Goal: Obtain resource: Download file/media

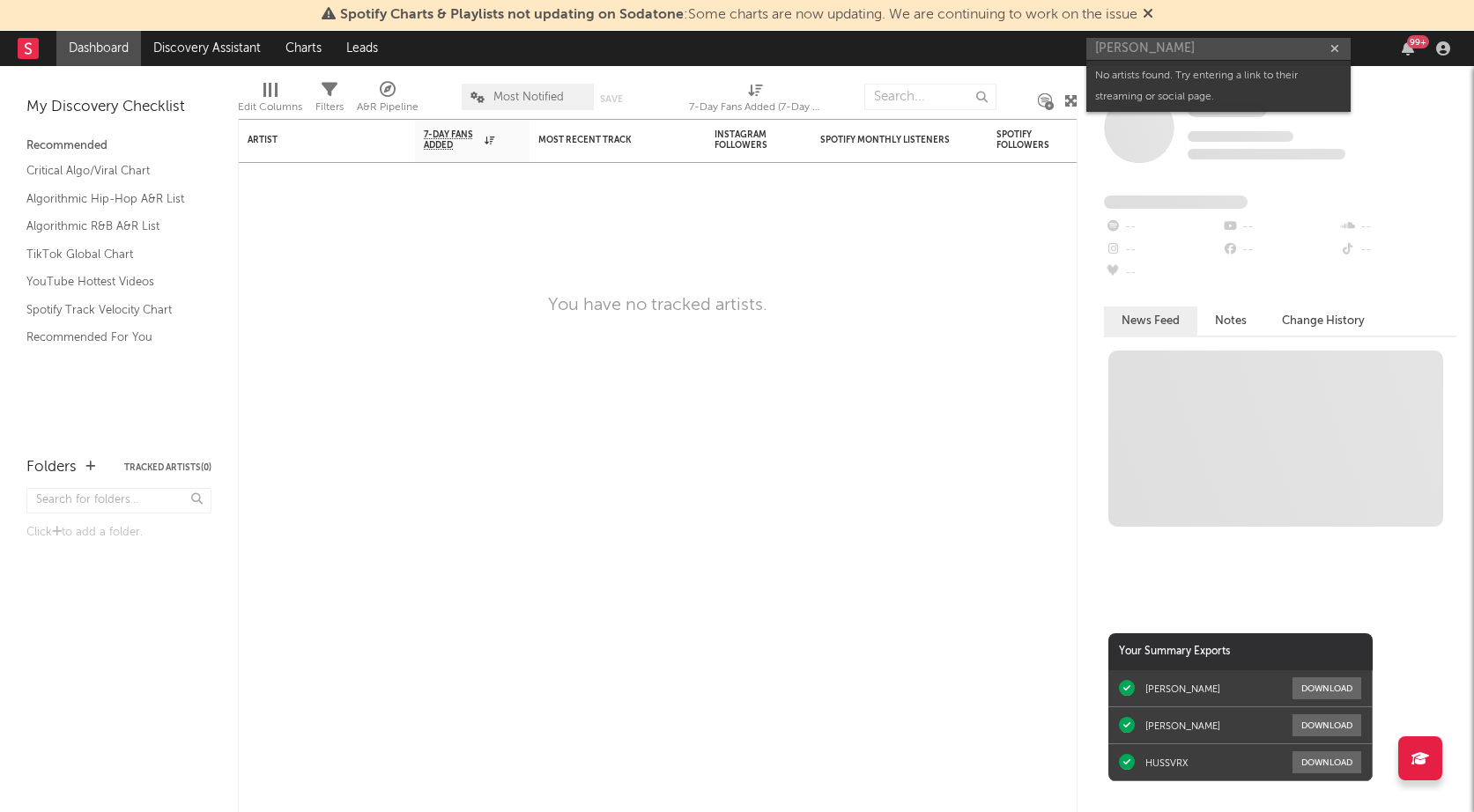
click at [1178, 46] on input "[PERSON_NAME]" at bounding box center [1218, 48] width 264 height 22
paste input "[URL][DOMAIN_NAME]"
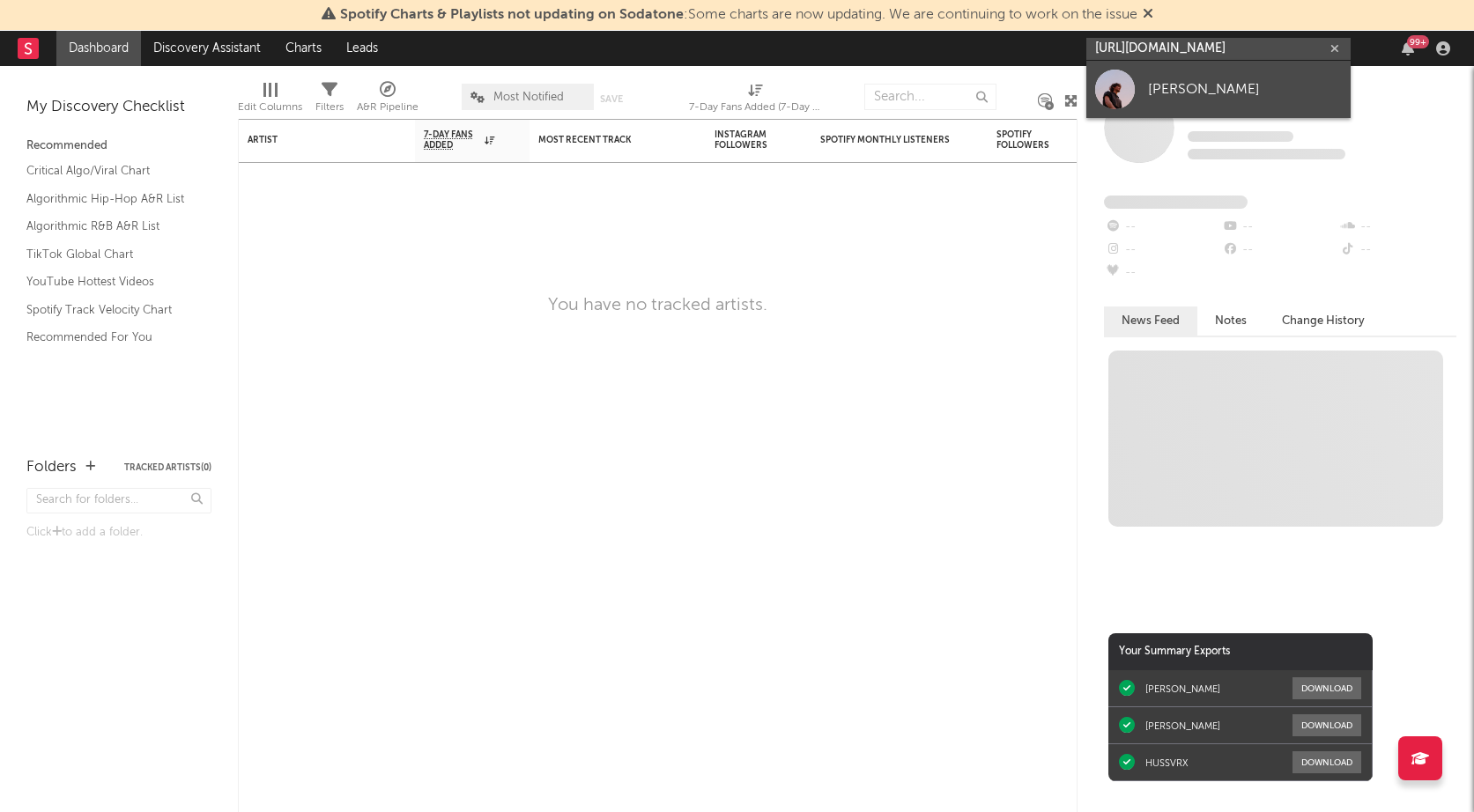
type input "[URL][DOMAIN_NAME]"
click at [1184, 89] on div "[PERSON_NAME]" at bounding box center [1245, 89] width 194 height 21
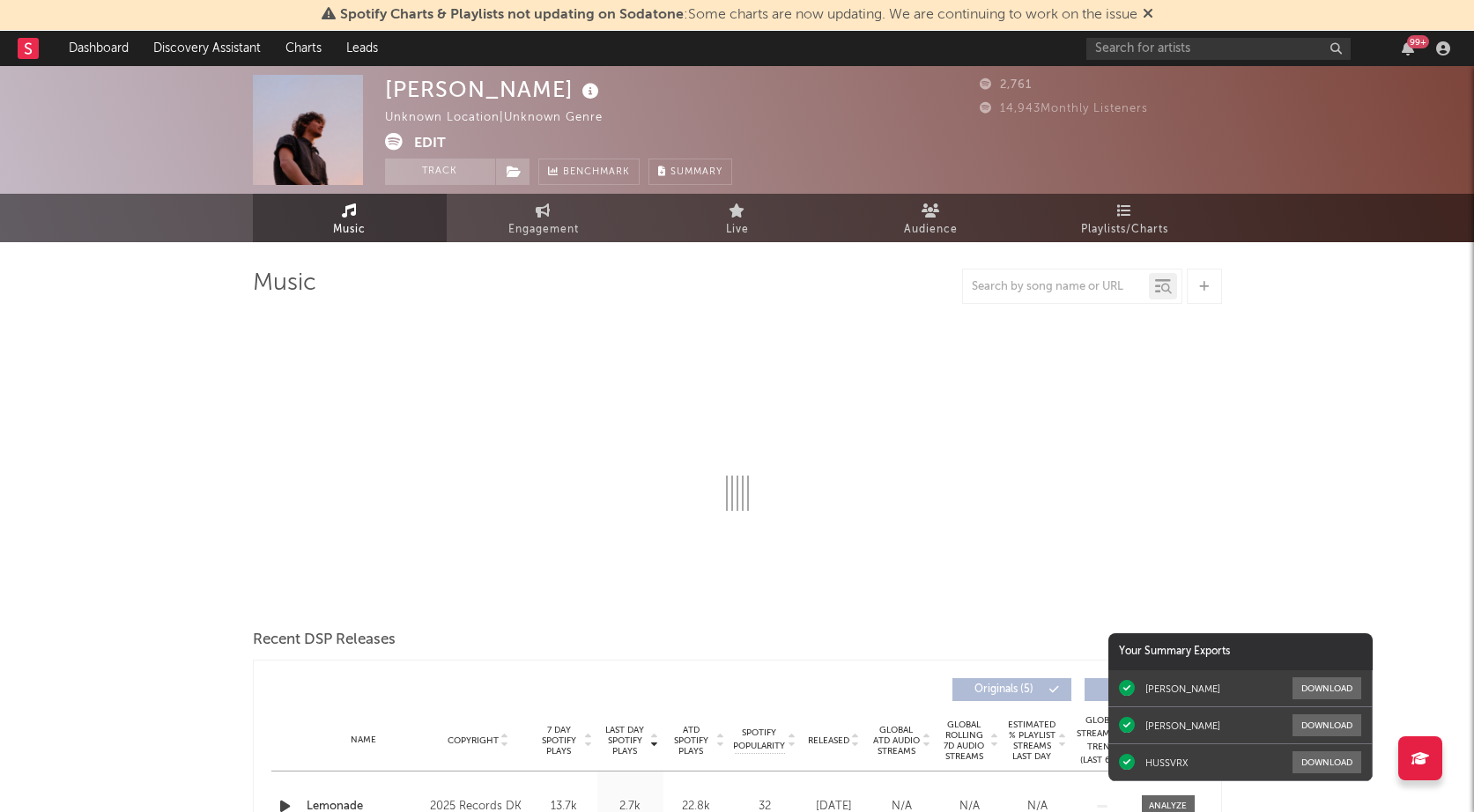
select select "1w"
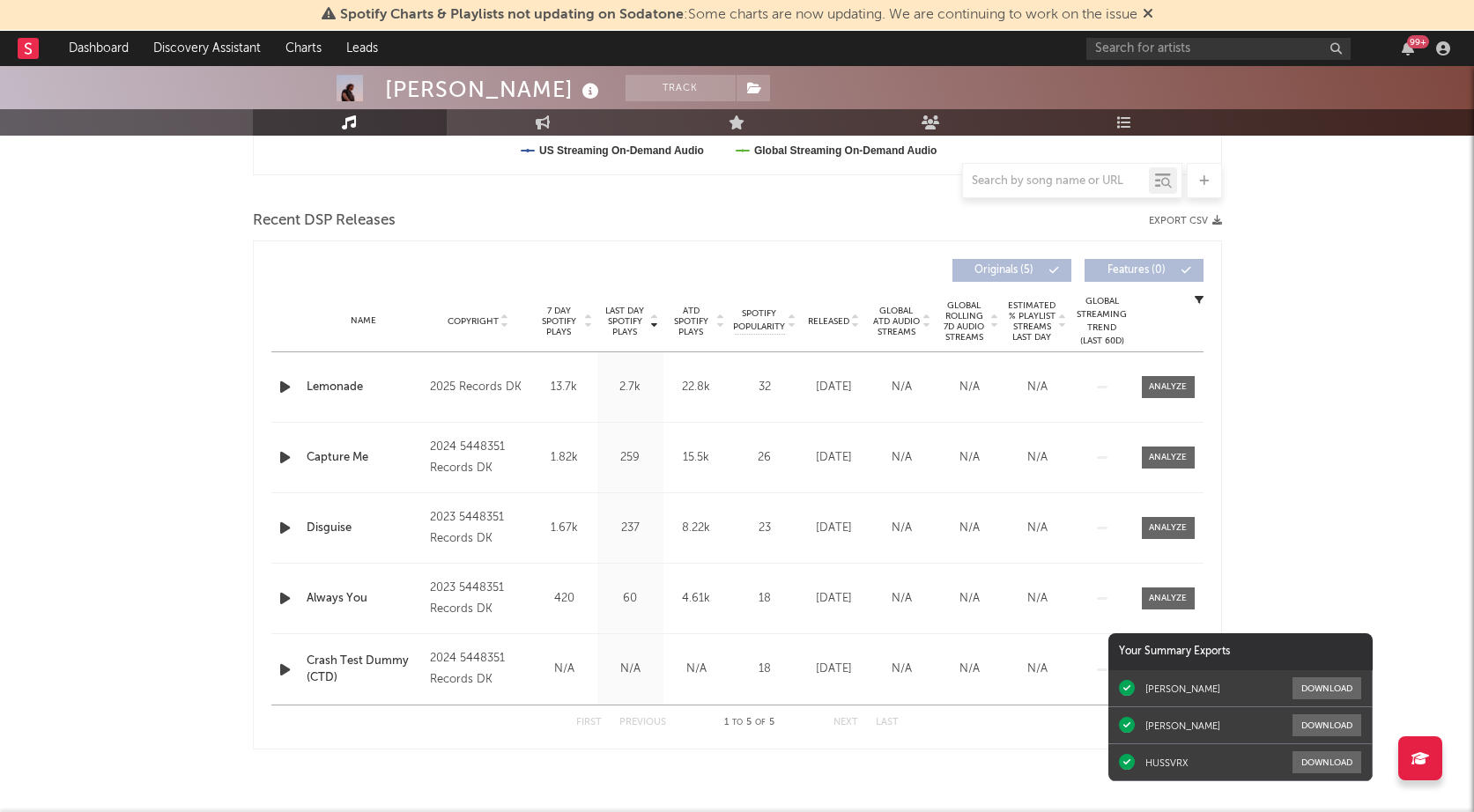
scroll to position [579, 0]
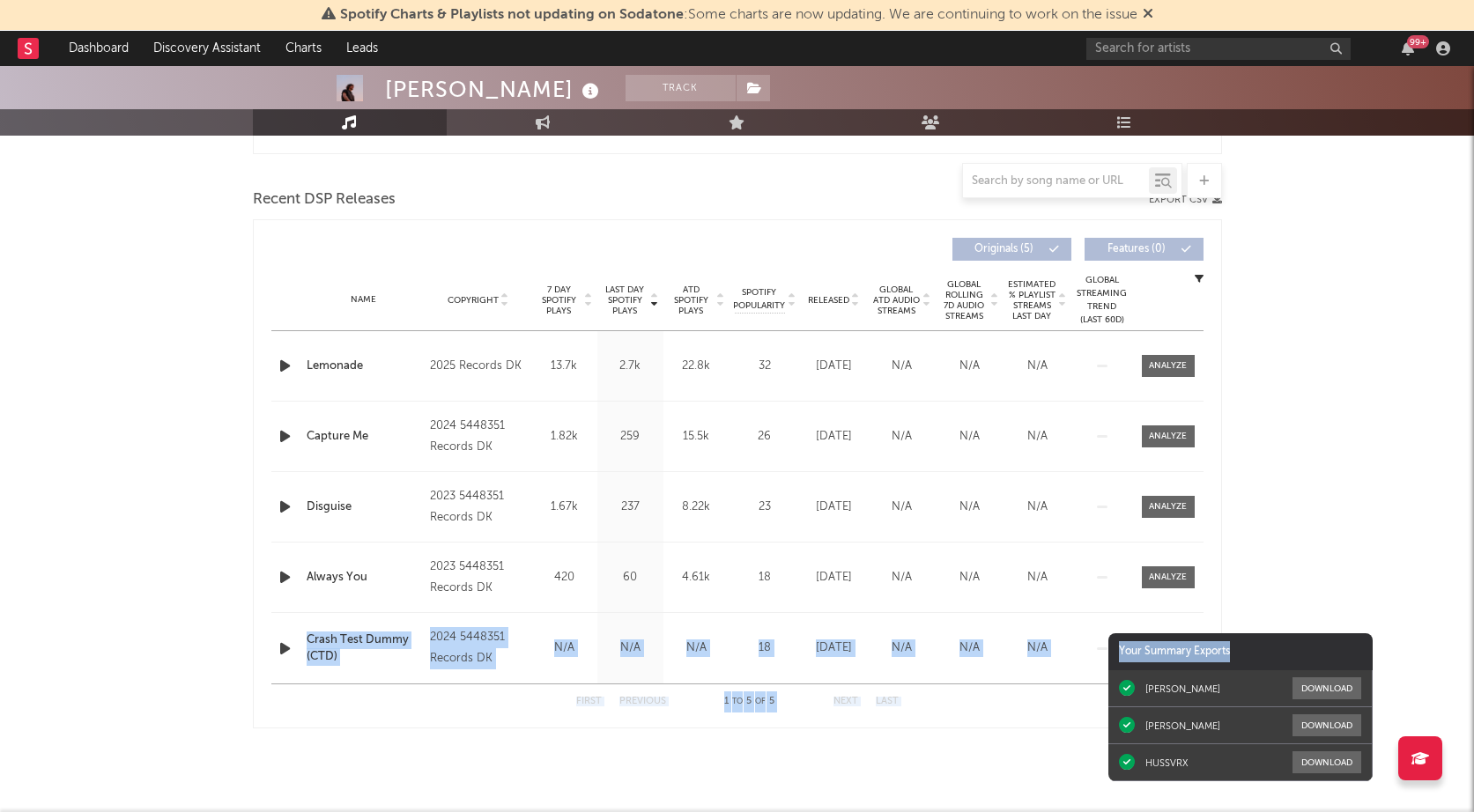
drag, startPoint x: 1232, startPoint y: 642, endPoint x: 1419, endPoint y: 609, distance: 189.9
click at [1419, 609] on div "Spotify Charts & Playlists not updating on Sodatone : Some charts are now updat…" at bounding box center [737, 149] width 1474 height 1325
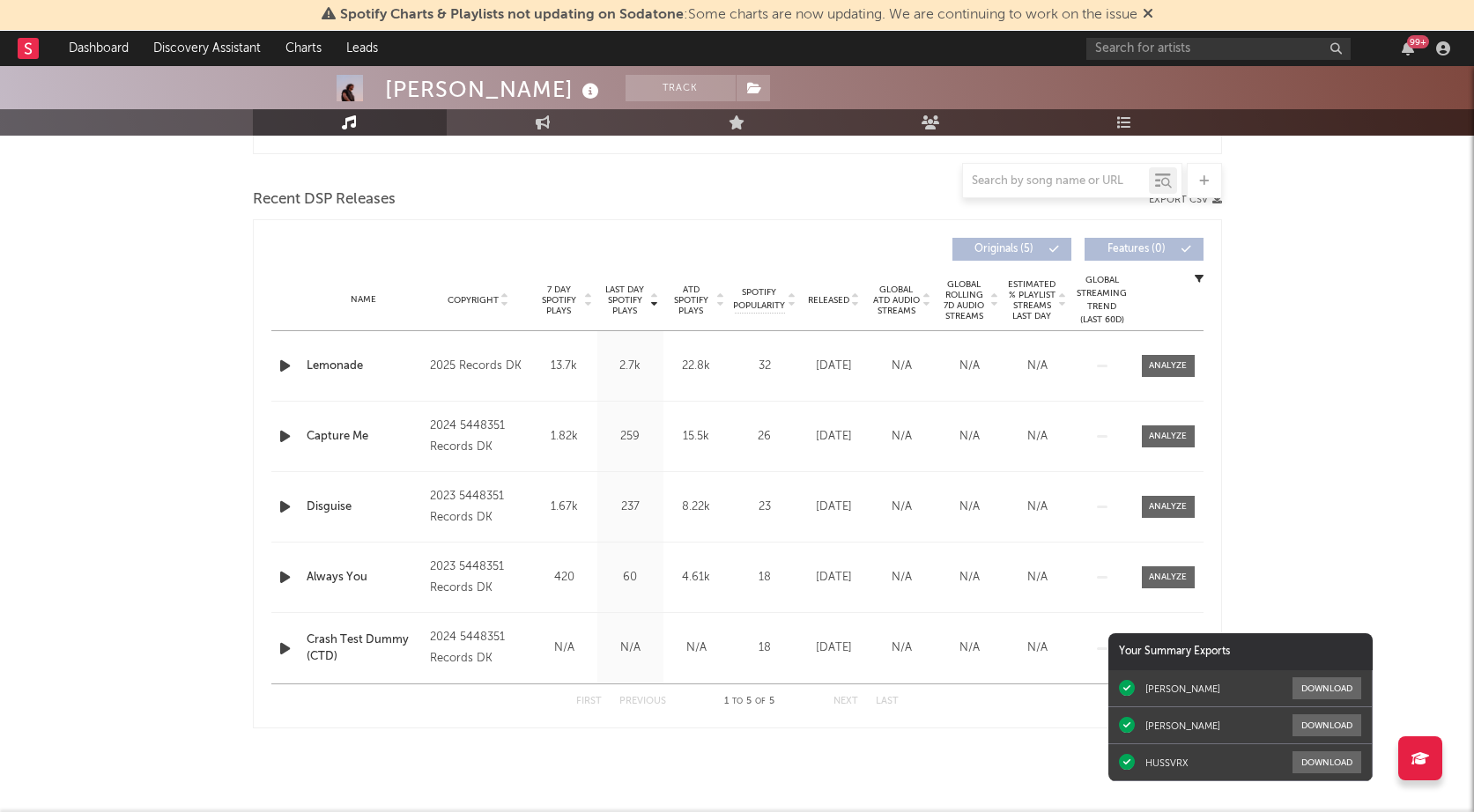
click at [1352, 374] on div "[PERSON_NAME] Track Unknown Location | Unknown Genre Edit Track Benchmark Summa…" at bounding box center [737, 149] width 1474 height 1325
click at [1420, 766] on div at bounding box center [1421, 758] width 44 height 44
click at [1415, 762] on icon at bounding box center [1420, 758] width 17 height 14
click at [1180, 674] on div "[PERSON_NAME] Download" at bounding box center [1240, 689] width 264 height 37
click at [1183, 691] on div "[PERSON_NAME]" at bounding box center [1184, 688] width 75 height 12
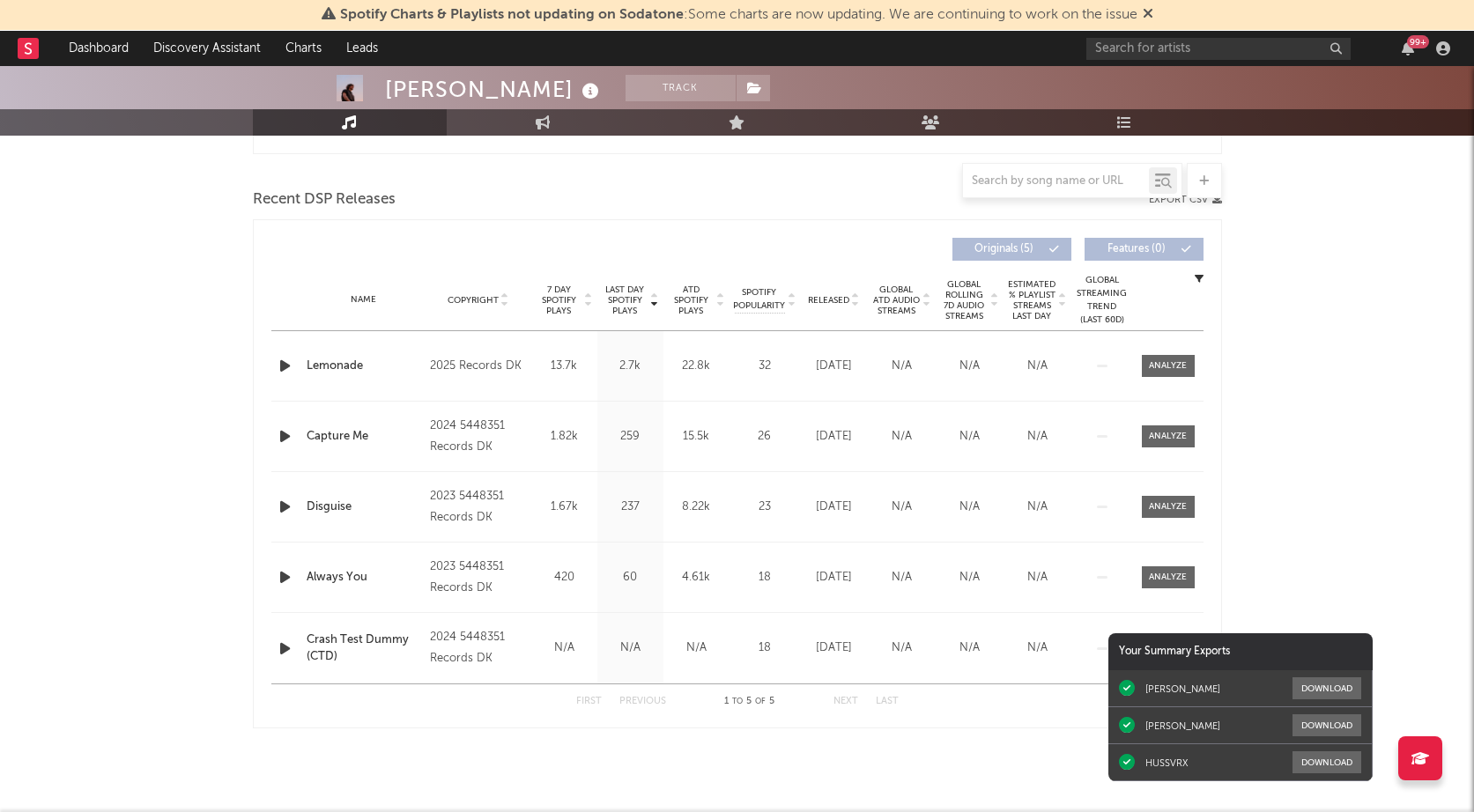
click at [1150, 11] on icon at bounding box center [1148, 12] width 11 height 14
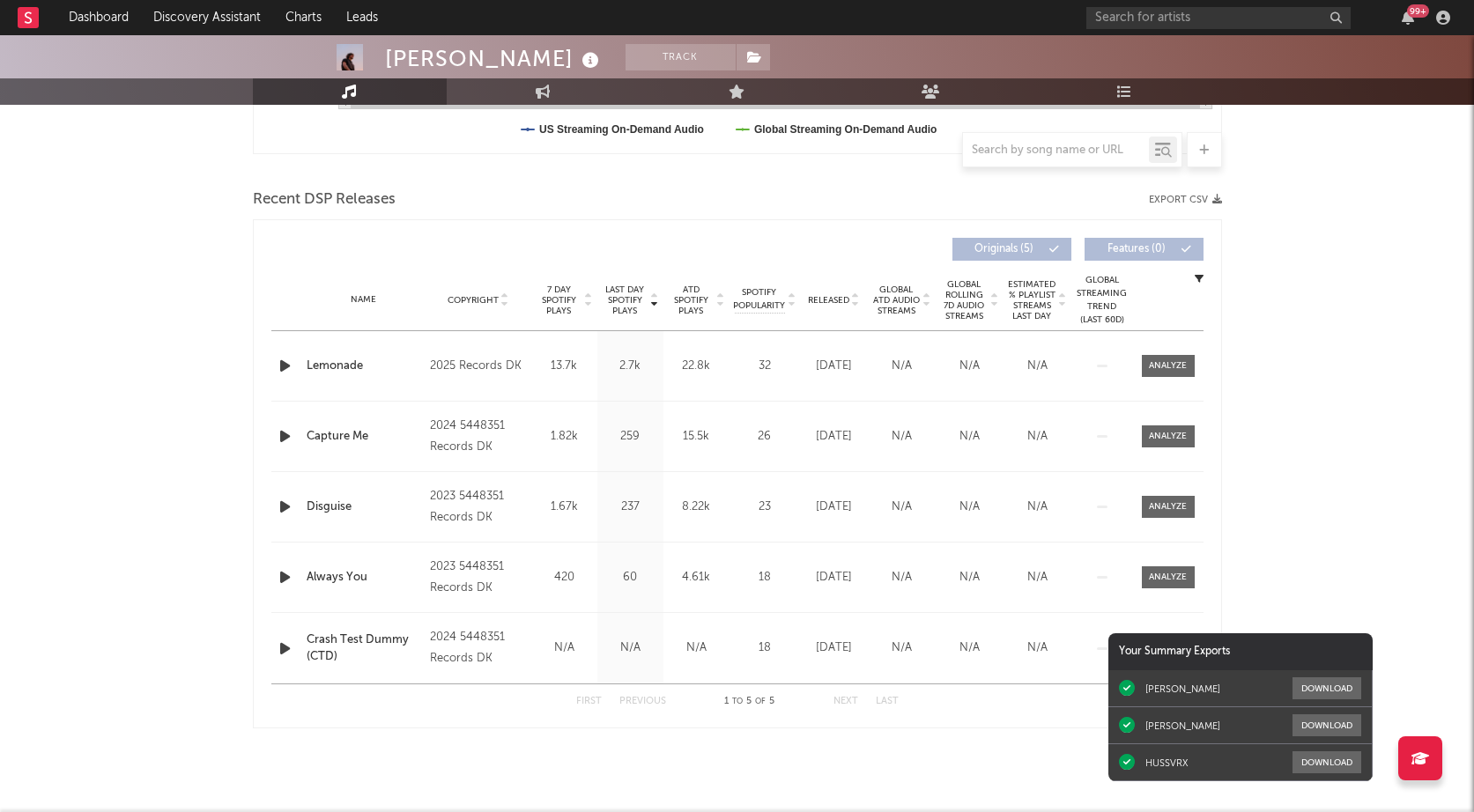
scroll to position [549, 0]
drag, startPoint x: 555, startPoint y: 703, endPoint x: 951, endPoint y: 738, distance: 397.5
click at [951, 738] on div "Music Total Artist Consumption Luminate - Daily Luminate - Weekly BMAT - Weekly…" at bounding box center [737, 210] width 969 height 1096
click at [935, 732] on div "Music Total Artist Consumption Luminate - Daily Luminate - Weekly BMAT - Weekly…" at bounding box center [737, 210] width 969 height 1096
drag, startPoint x: 913, startPoint y: 696, endPoint x: 508, endPoint y: 709, distance: 405.2
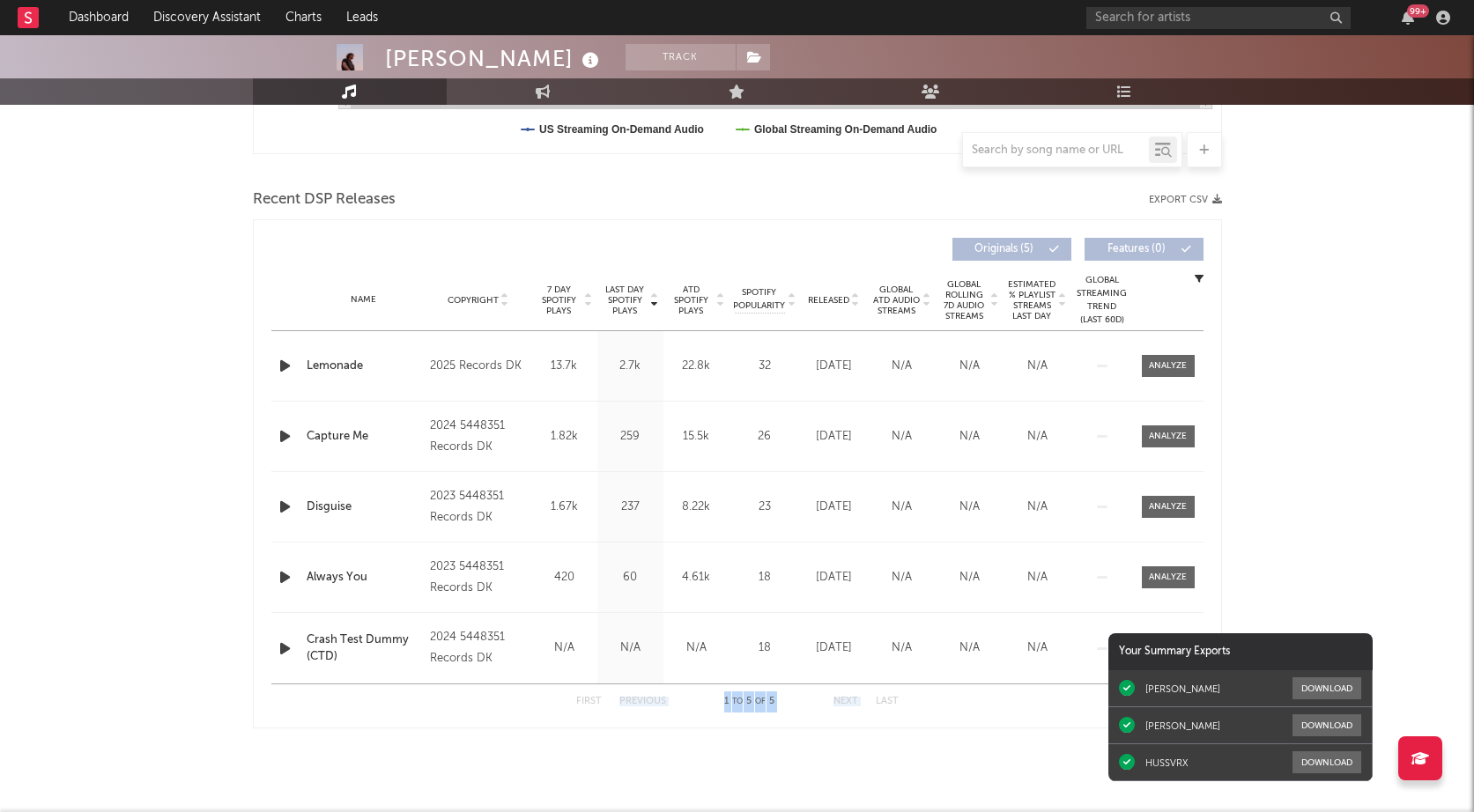
click at [508, 709] on div "First Previous 1 to 5 of 5 Next Last" at bounding box center [737, 701] width 933 height 36
drag, startPoint x: 499, startPoint y: 692, endPoint x: 937, endPoint y: 758, distance: 442.9
click at [937, 758] on div "Music Total Artist Consumption Luminate - Daily Luminate - Weekly BMAT - Weekly…" at bounding box center [737, 210] width 969 height 1096
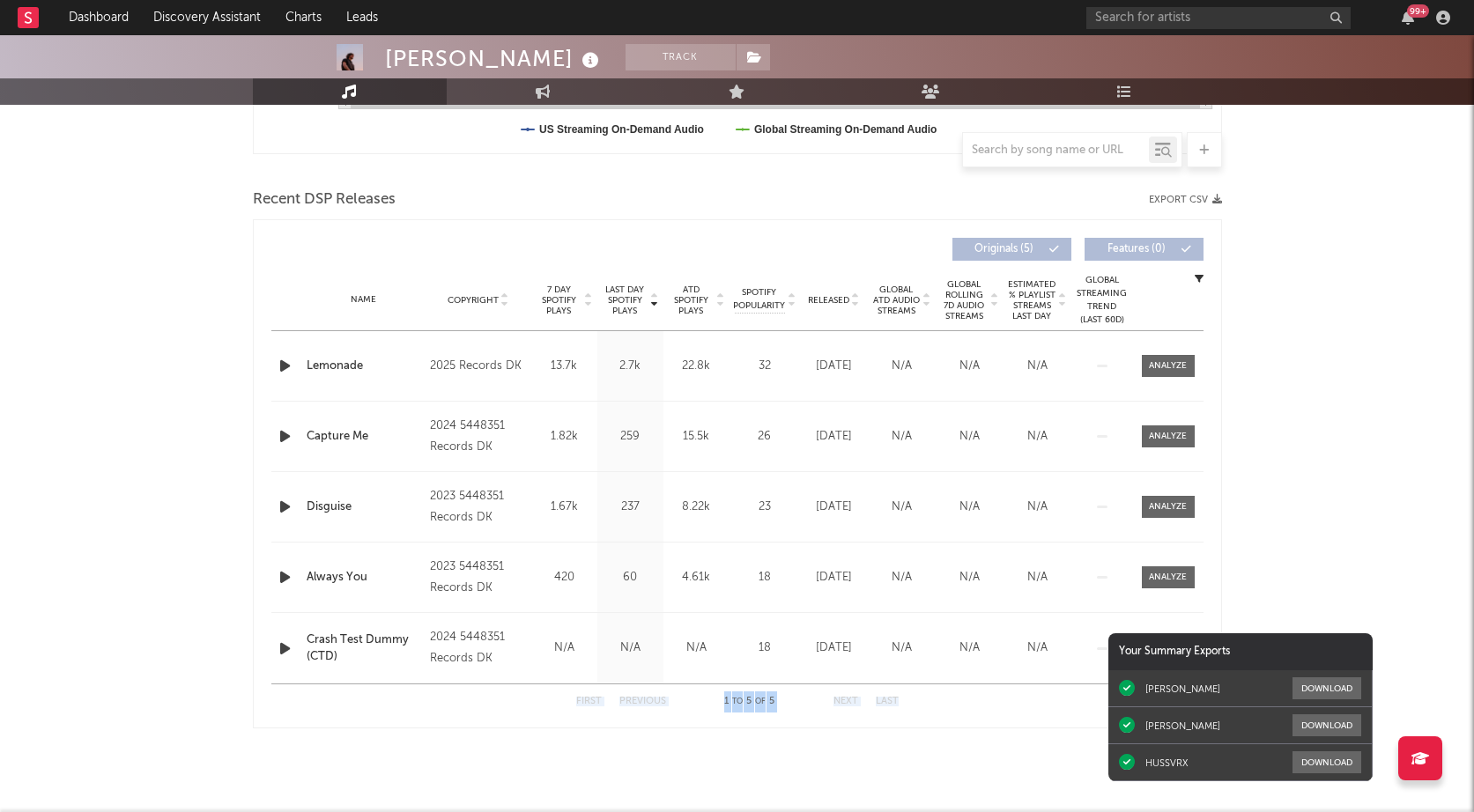
drag, startPoint x: 937, startPoint y: 758, endPoint x: 543, endPoint y: 694, distance: 399.2
click at [543, 694] on div "Music Total Artist Consumption Luminate - Daily Luminate - Weekly BMAT - Weekly…" at bounding box center [737, 210] width 969 height 1096
click at [543, 694] on div "First Previous 1 to 5 of 5 Next Last" at bounding box center [737, 701] width 933 height 36
drag, startPoint x: 523, startPoint y: 686, endPoint x: 956, endPoint y: 729, distance: 435.1
click at [956, 729] on div "Music Total Artist Consumption Luminate - Daily Luminate - Weekly BMAT - Weekly…" at bounding box center [737, 210] width 969 height 1096
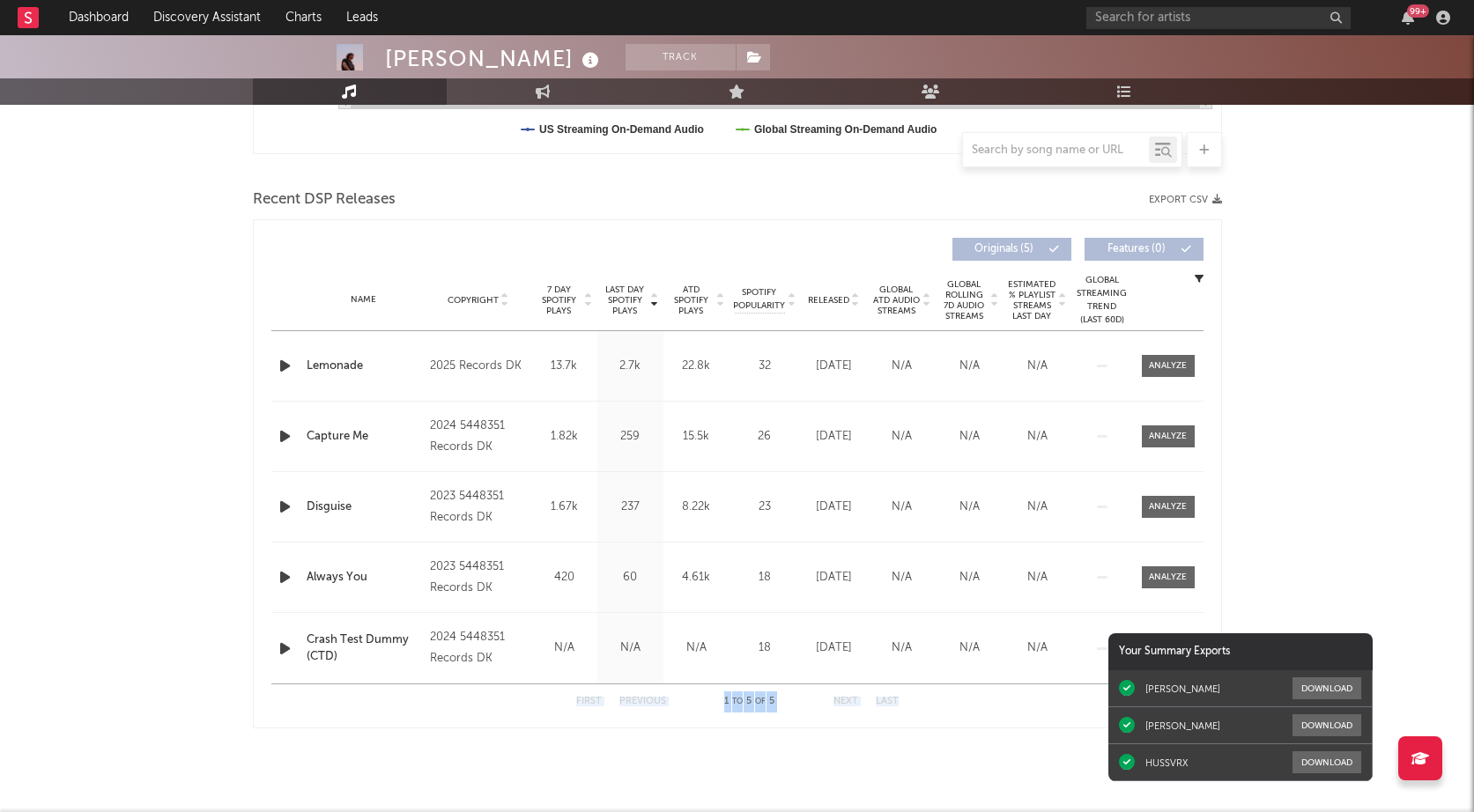
click at [956, 729] on div "Music Total Artist Consumption Luminate - Daily Luminate - Weekly BMAT - Weekly…" at bounding box center [737, 210] width 969 height 1096
drag, startPoint x: 962, startPoint y: 717, endPoint x: 519, endPoint y: 699, distance: 443.4
click at [519, 699] on div "First Previous 1 to 5 of 5 Next Last" at bounding box center [737, 701] width 933 height 36
click at [1281, 372] on div "[PERSON_NAME] Track Unknown Location | Unknown Genre Edit Track Benchmark Summa…" at bounding box center [737, 149] width 1474 height 1325
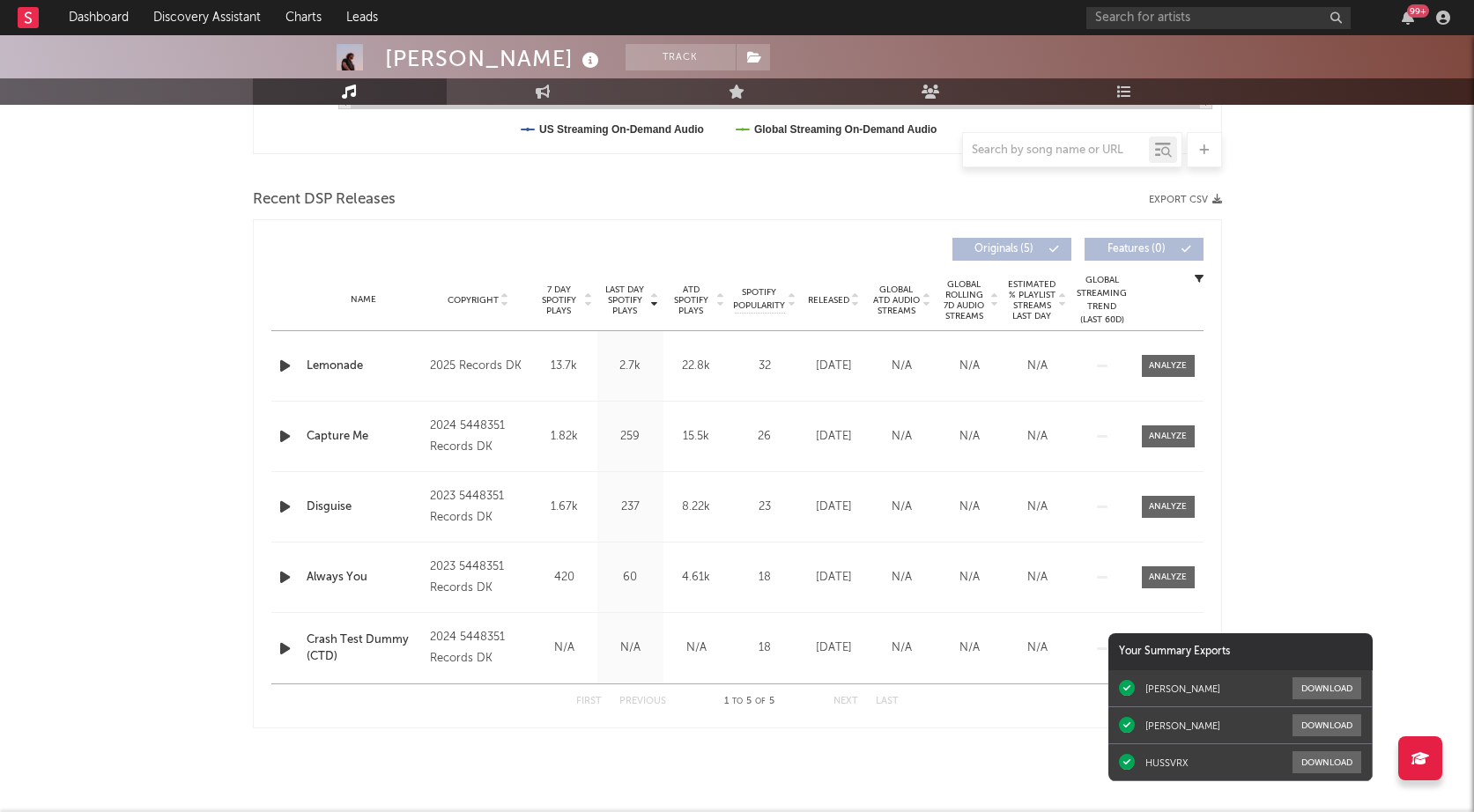
click at [1191, 201] on button "Export CSV" at bounding box center [1186, 200] width 73 height 11
click at [1174, 15] on input "text" at bounding box center [1218, 17] width 264 height 22
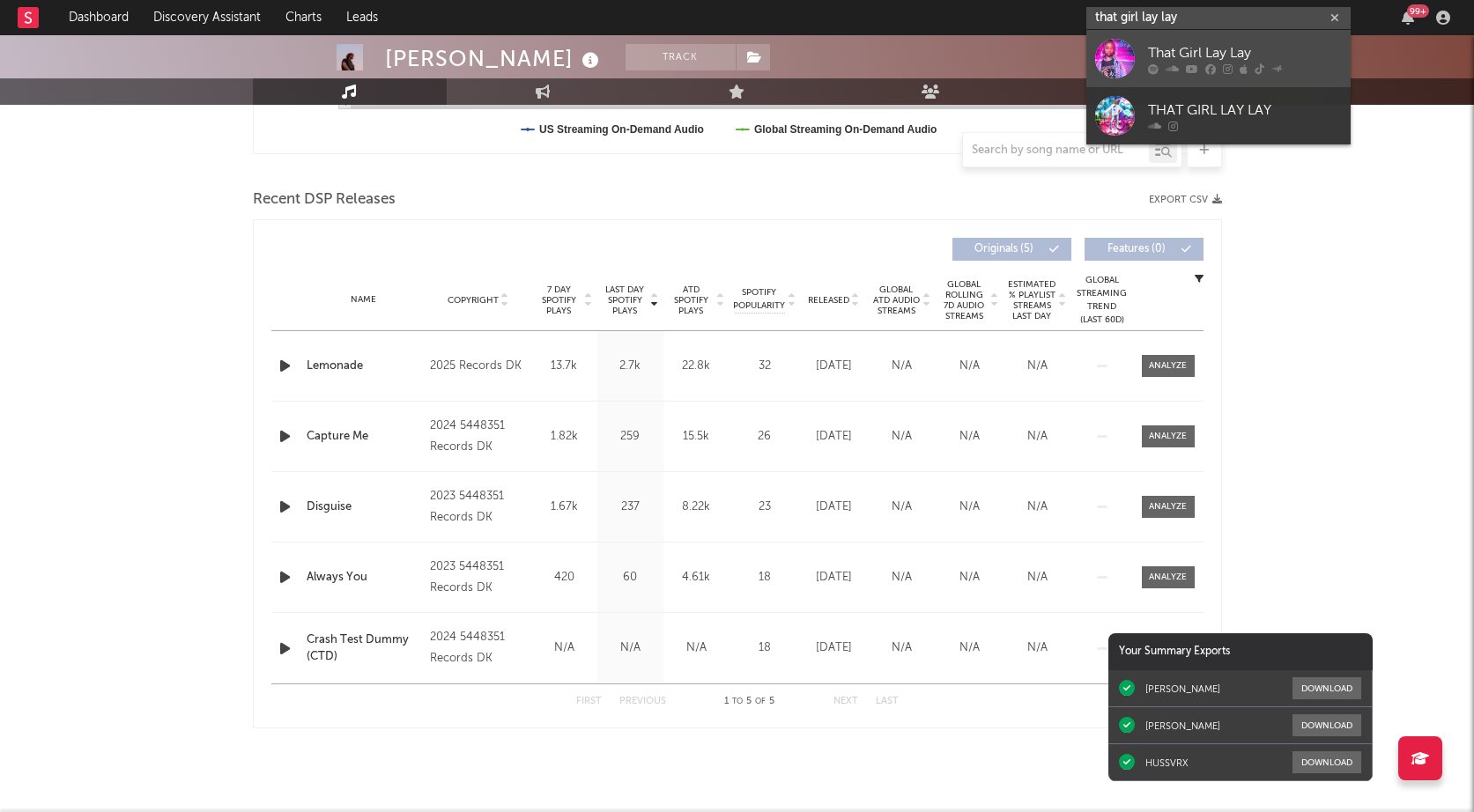
type input "that girl lay lay"
click at [1196, 47] on div "That Girl Lay Lay" at bounding box center [1245, 53] width 194 height 21
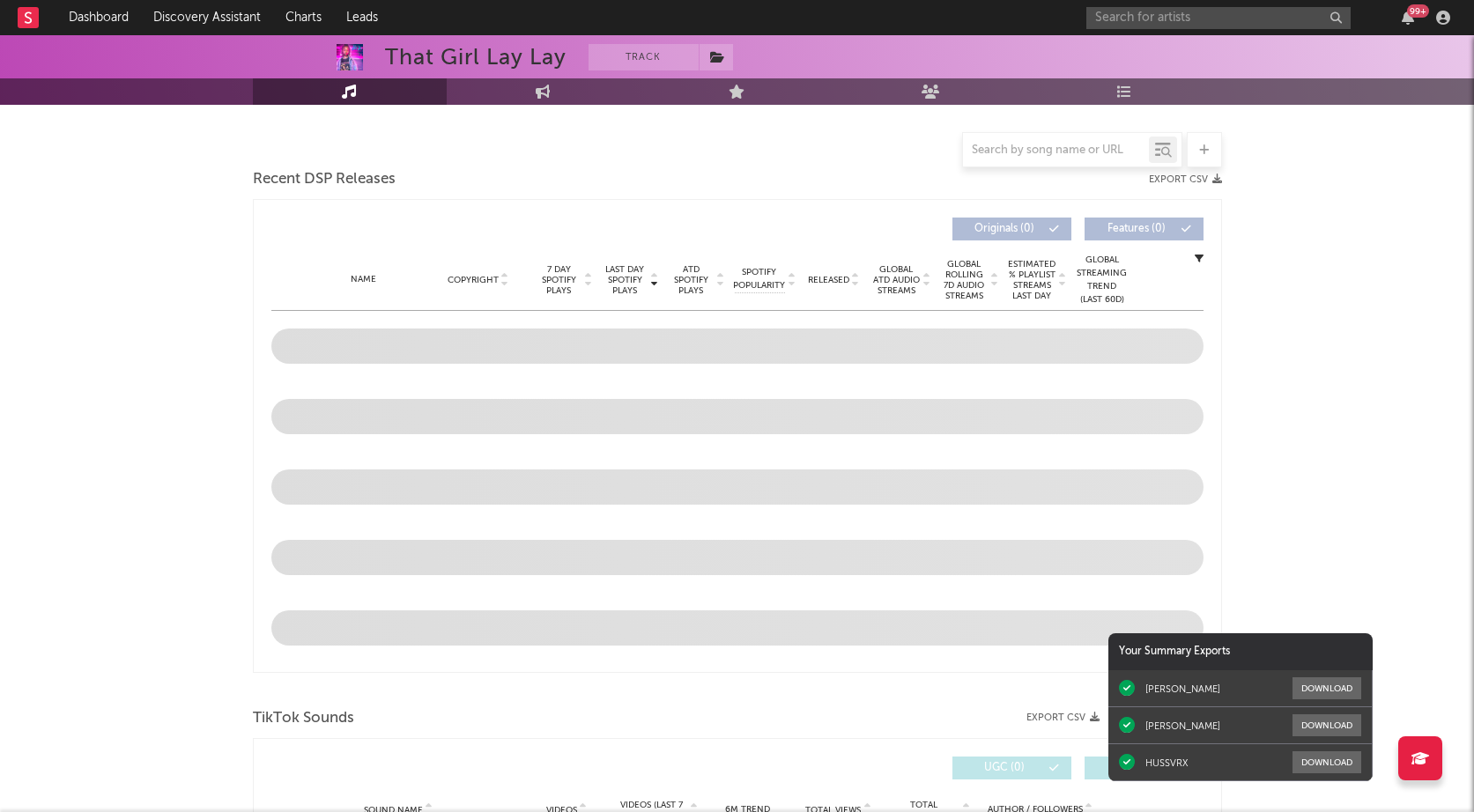
scroll to position [569, 0]
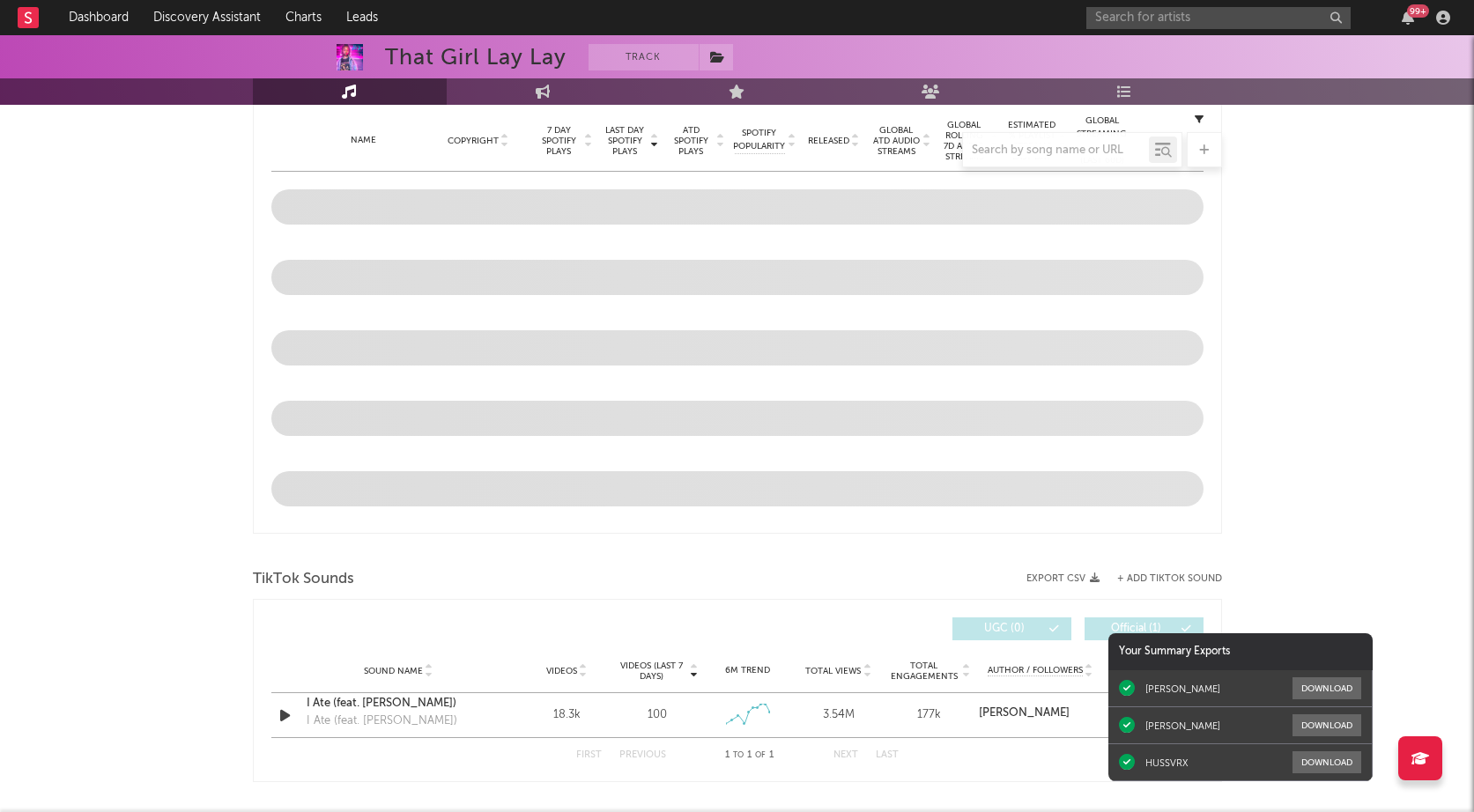
select select "6m"
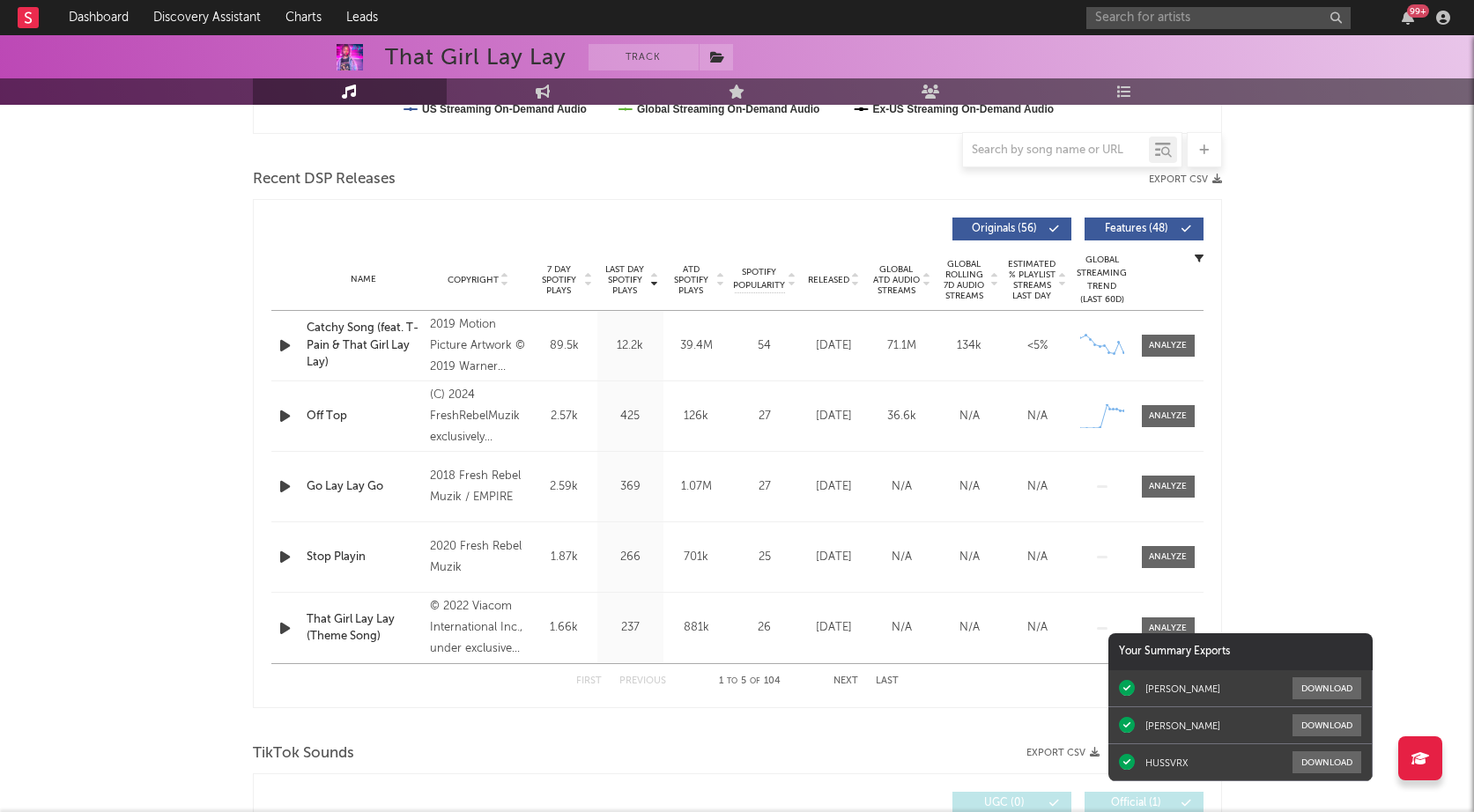
click at [1042, 231] on span "Originals ( 56 )" at bounding box center [1005, 229] width 81 height 11
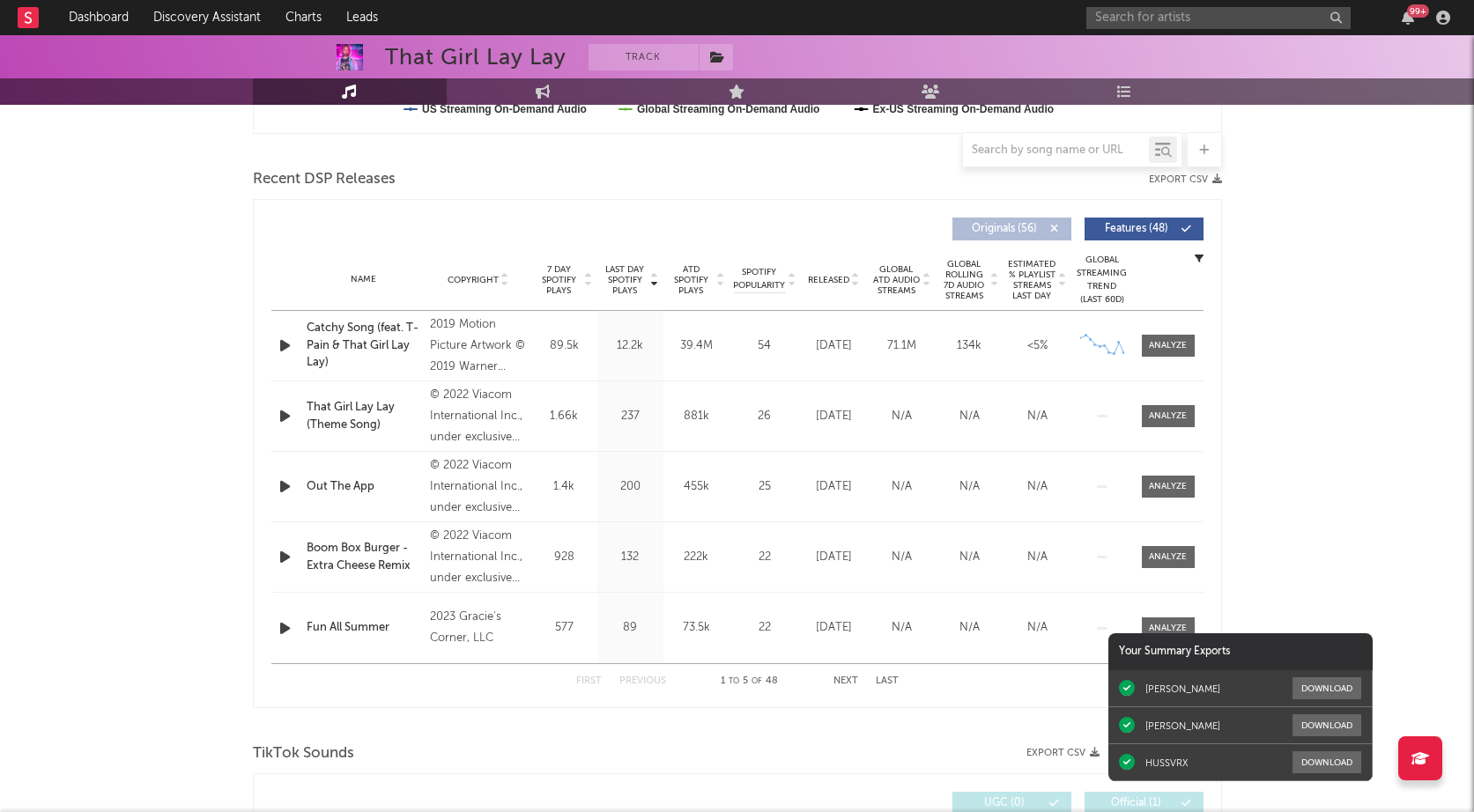
click at [1028, 230] on span "Originals ( 56 )" at bounding box center [1005, 229] width 81 height 11
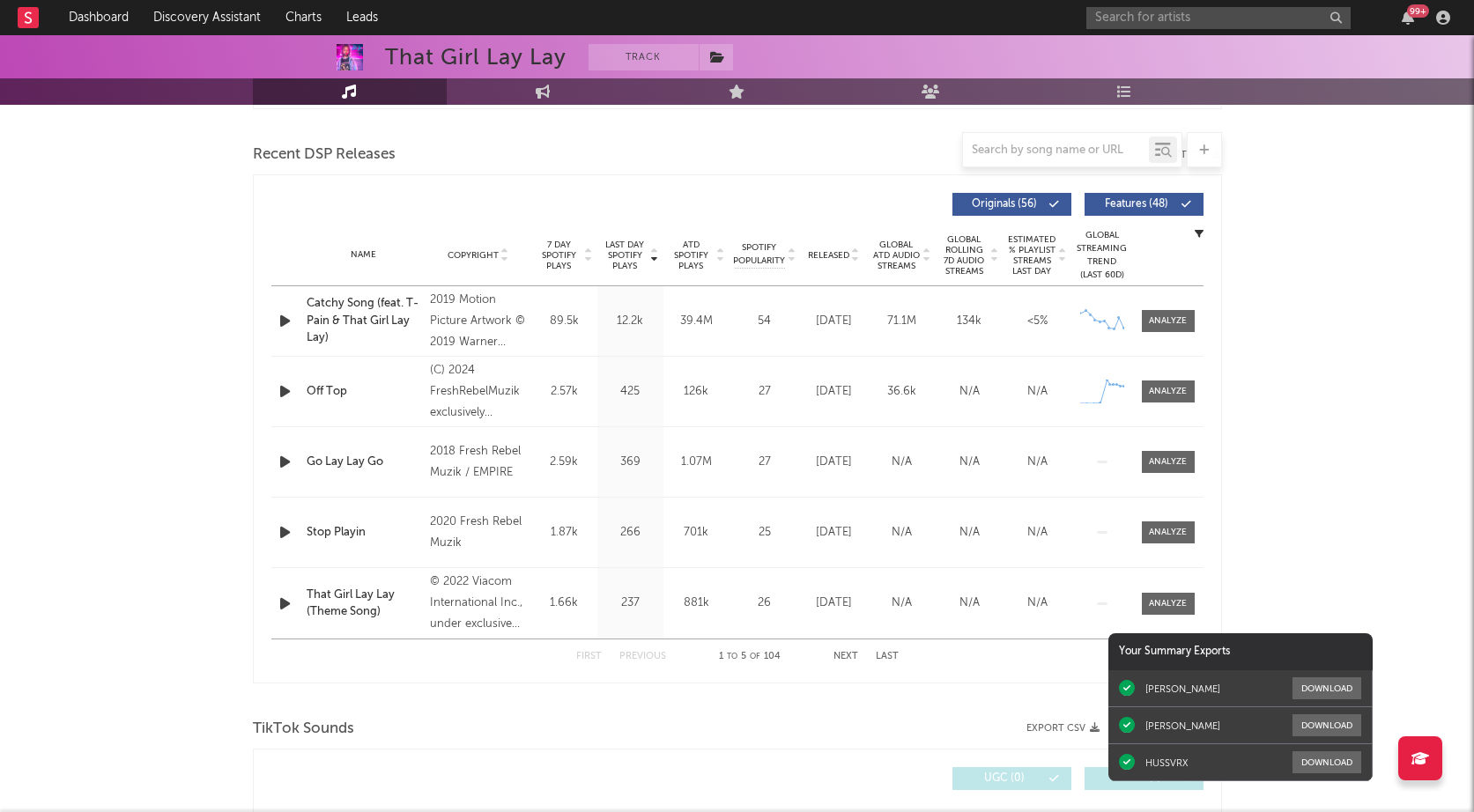
scroll to position [598, 0]
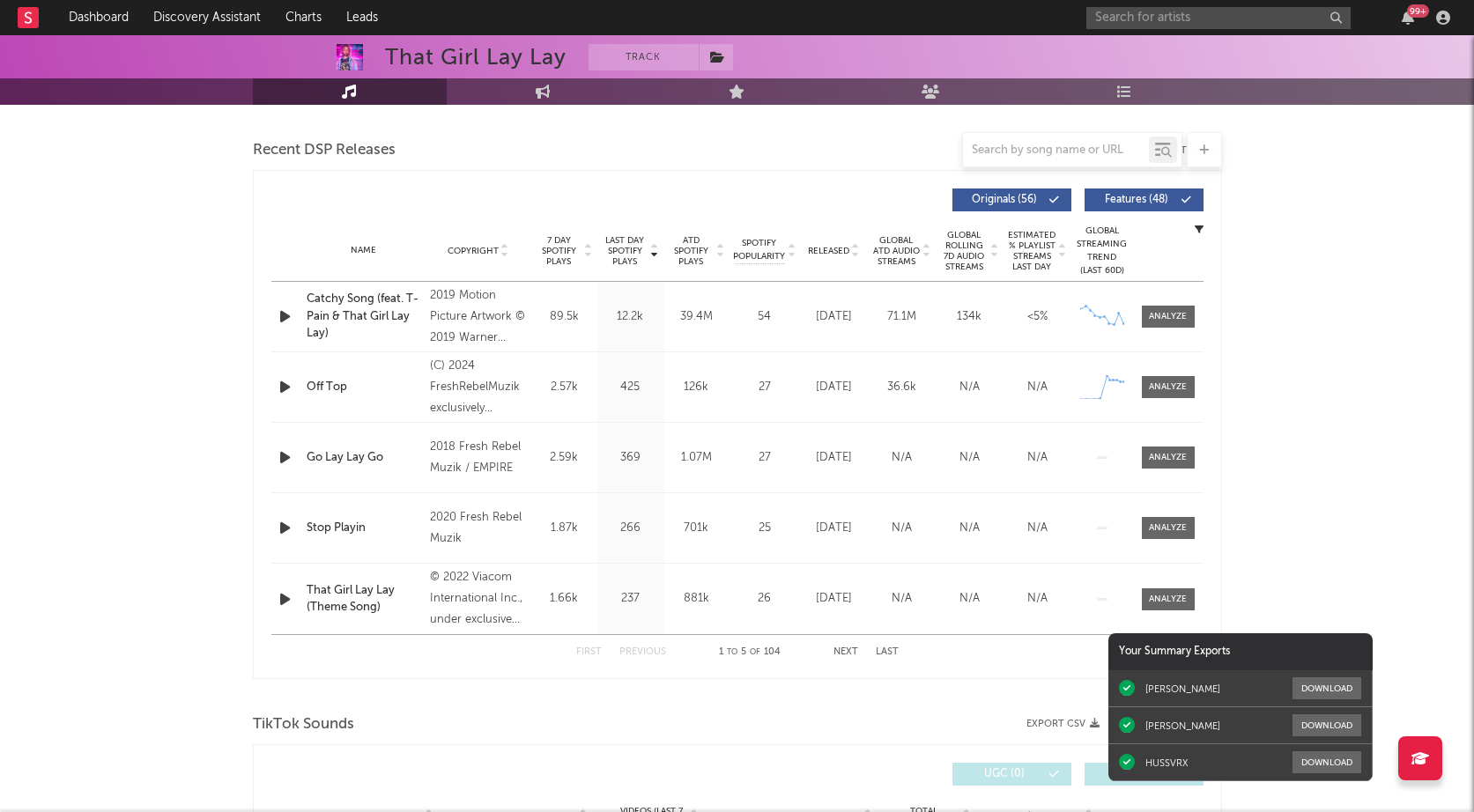
click at [1177, 198] on span "Features ( 48 )" at bounding box center [1137, 200] width 81 height 11
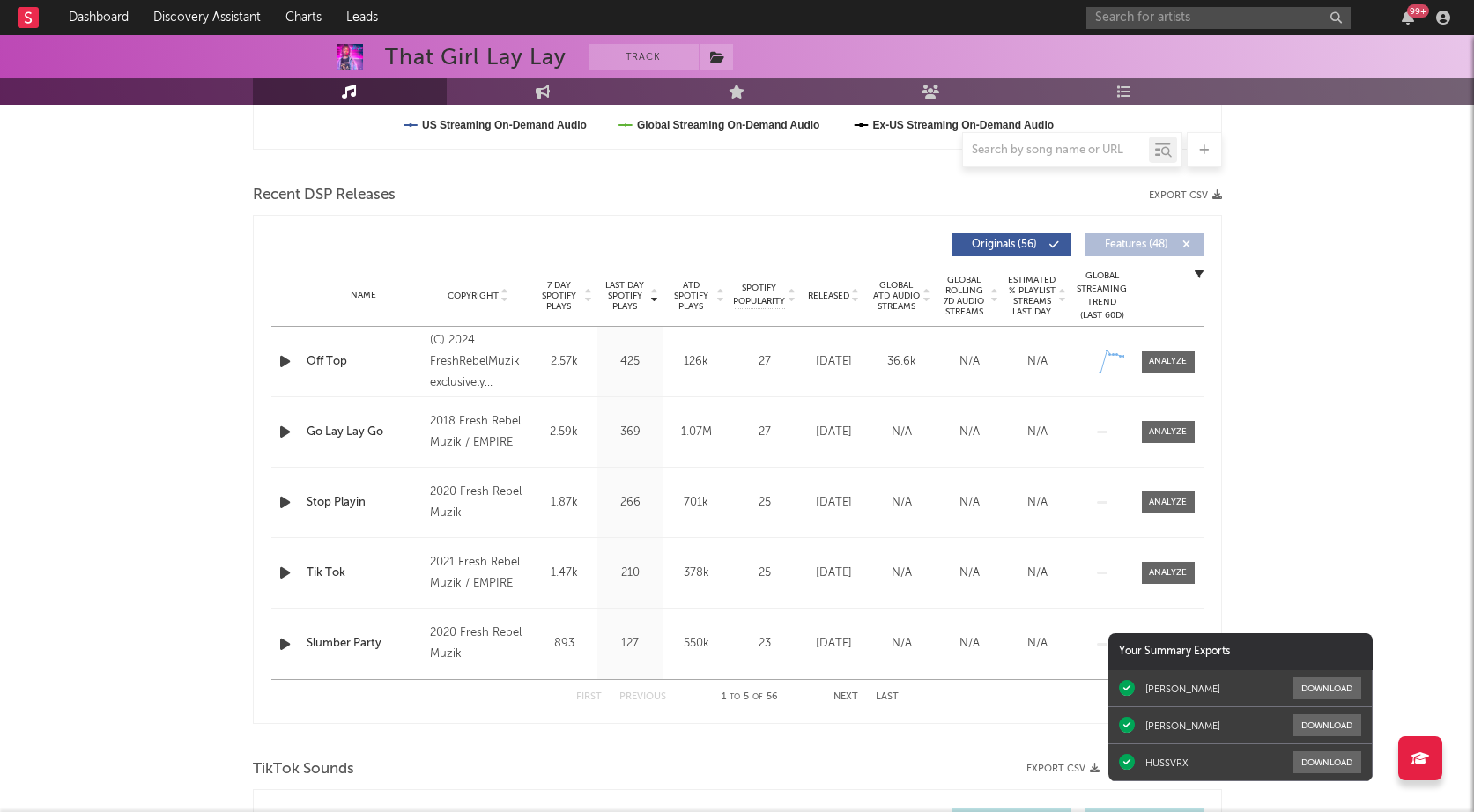
scroll to position [528, 0]
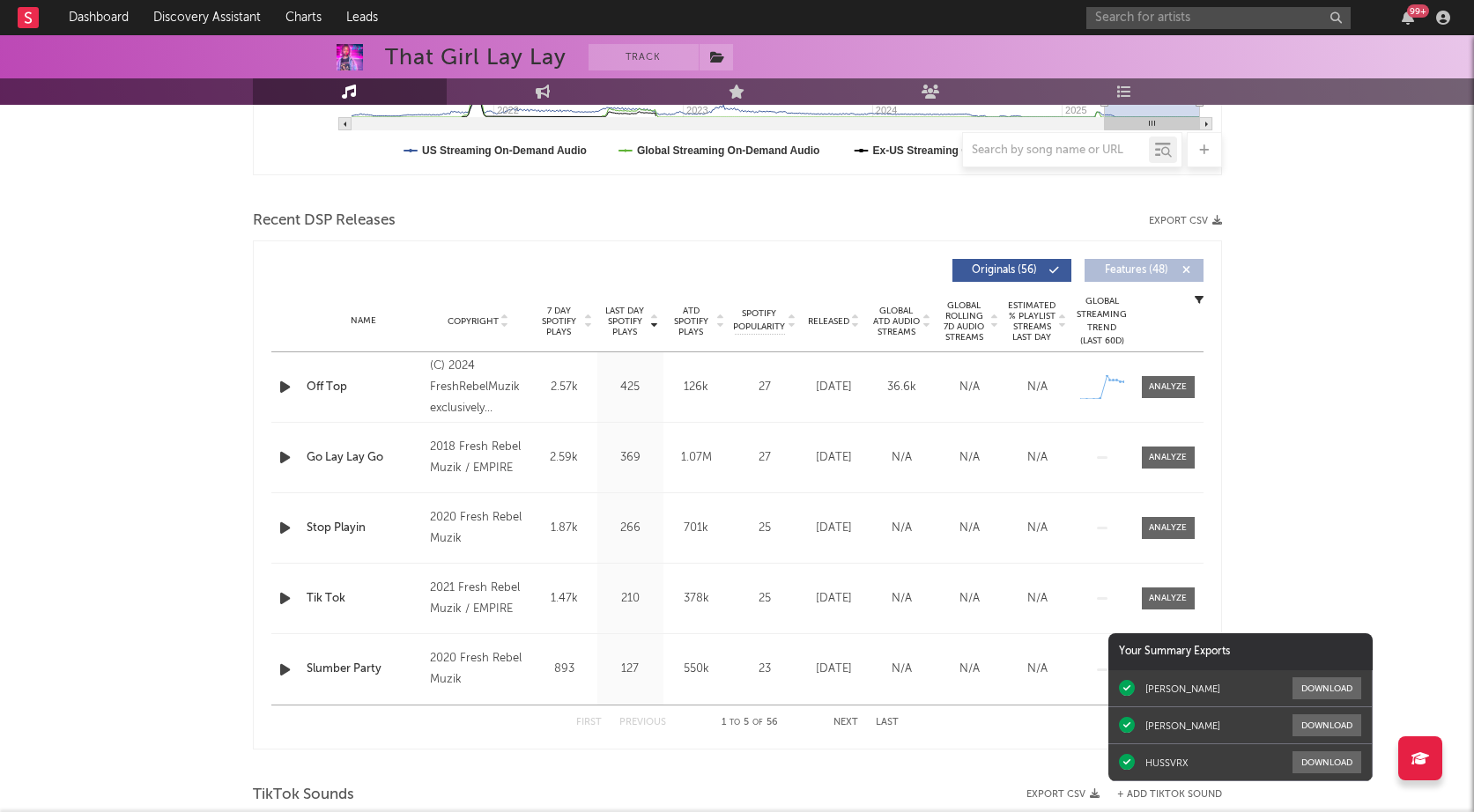
click at [1198, 215] on div "Recent DSP Releases Export CSV" at bounding box center [737, 220] width 969 height 30
click at [1182, 219] on button "Export CSV" at bounding box center [1186, 221] width 73 height 11
click at [138, 283] on div "That Girl Lay Lay Track [GEOGRAPHIC_DATA] | Hip-Hop/Rap Edit Track Benchmark Su…" at bounding box center [737, 750] width 1474 height 2485
